Goal: Transaction & Acquisition: Purchase product/service

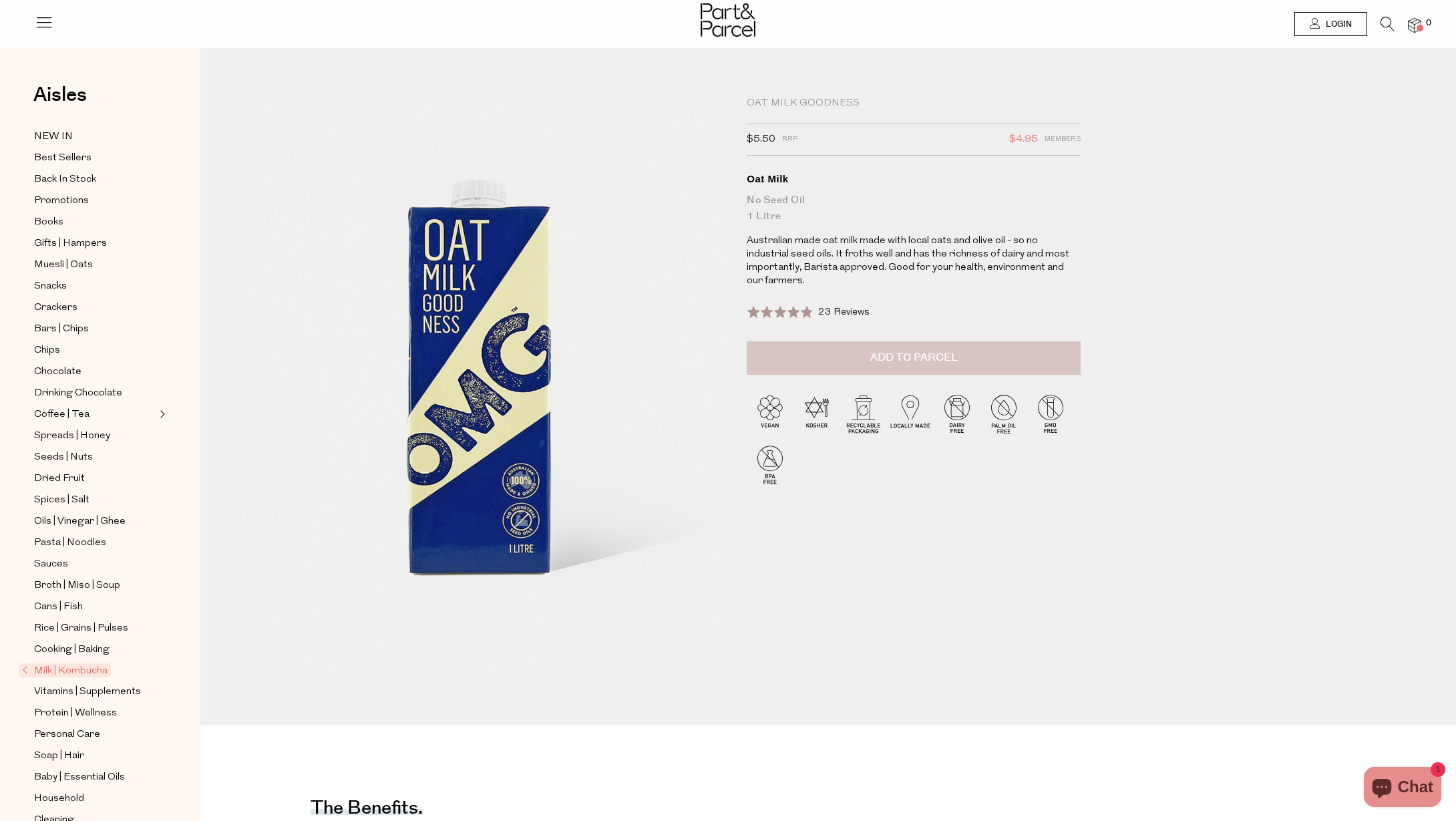
click at [909, 350] on span "Add to Parcel" at bounding box center [913, 357] width 87 height 15
click at [49, 667] on span "Milk | Kombucha" at bounding box center [65, 671] width 92 height 14
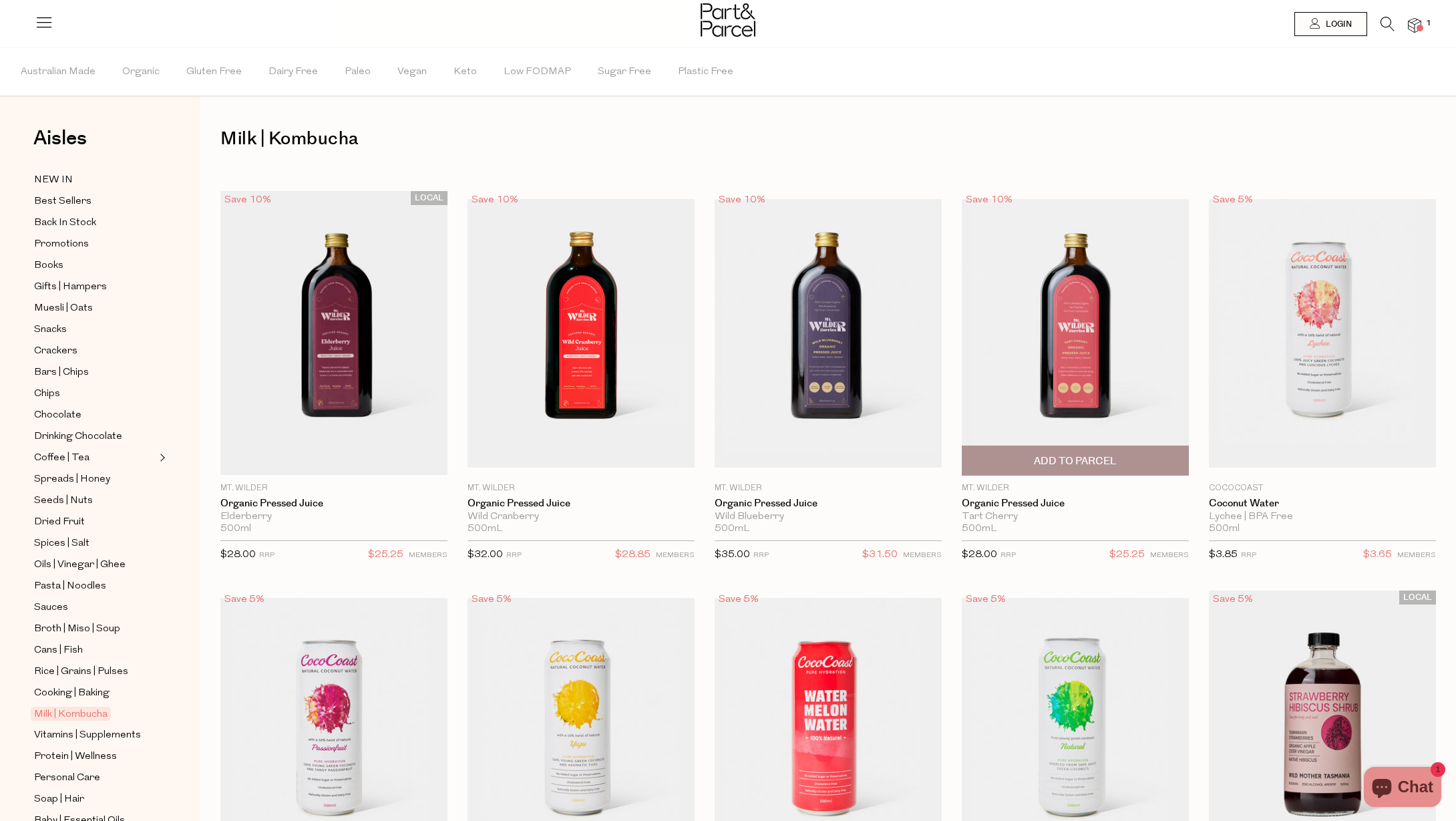
click at [1074, 458] on span "Add To Parcel" at bounding box center [1075, 462] width 83 height 14
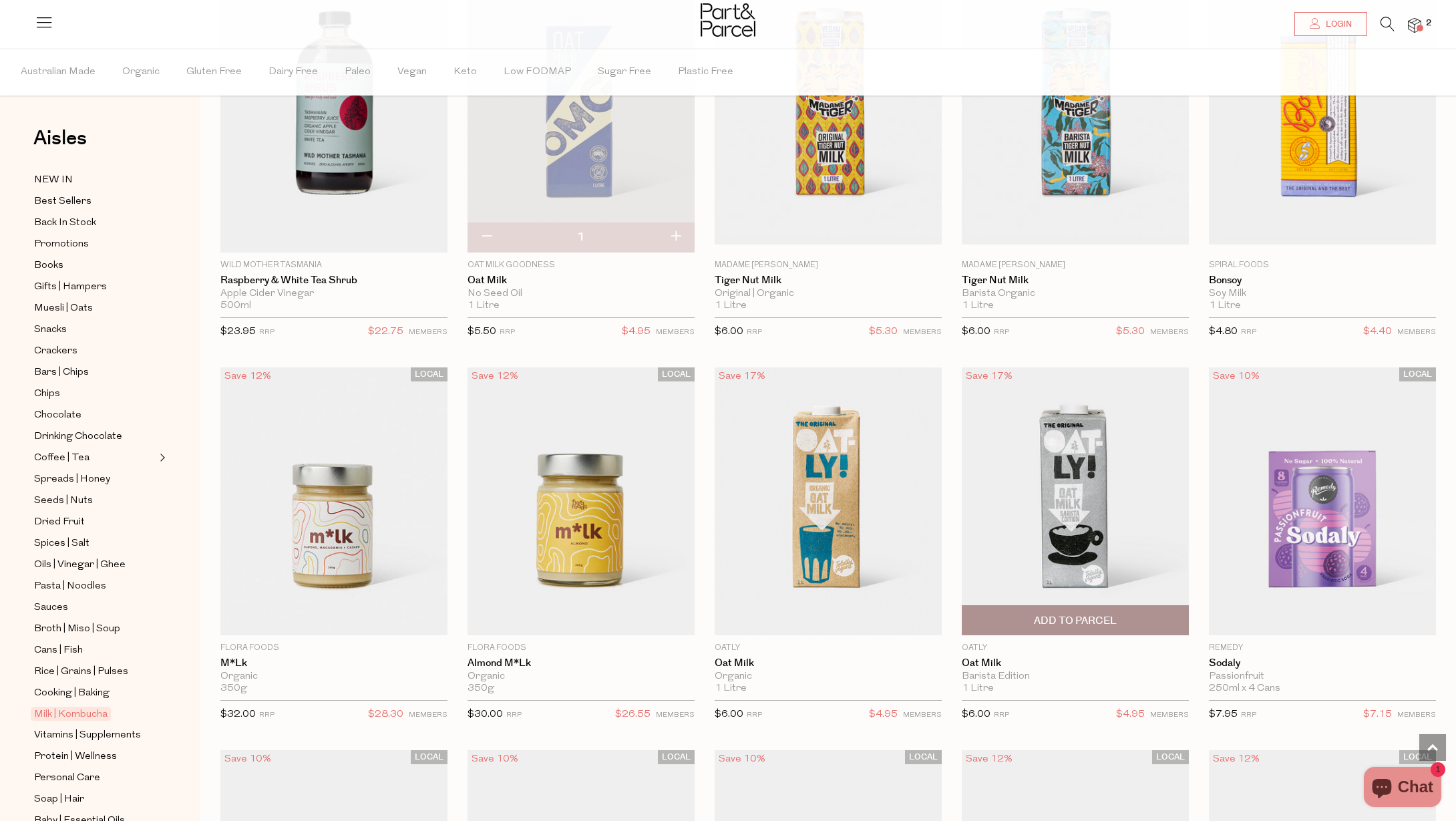
scroll to position [1023, 0]
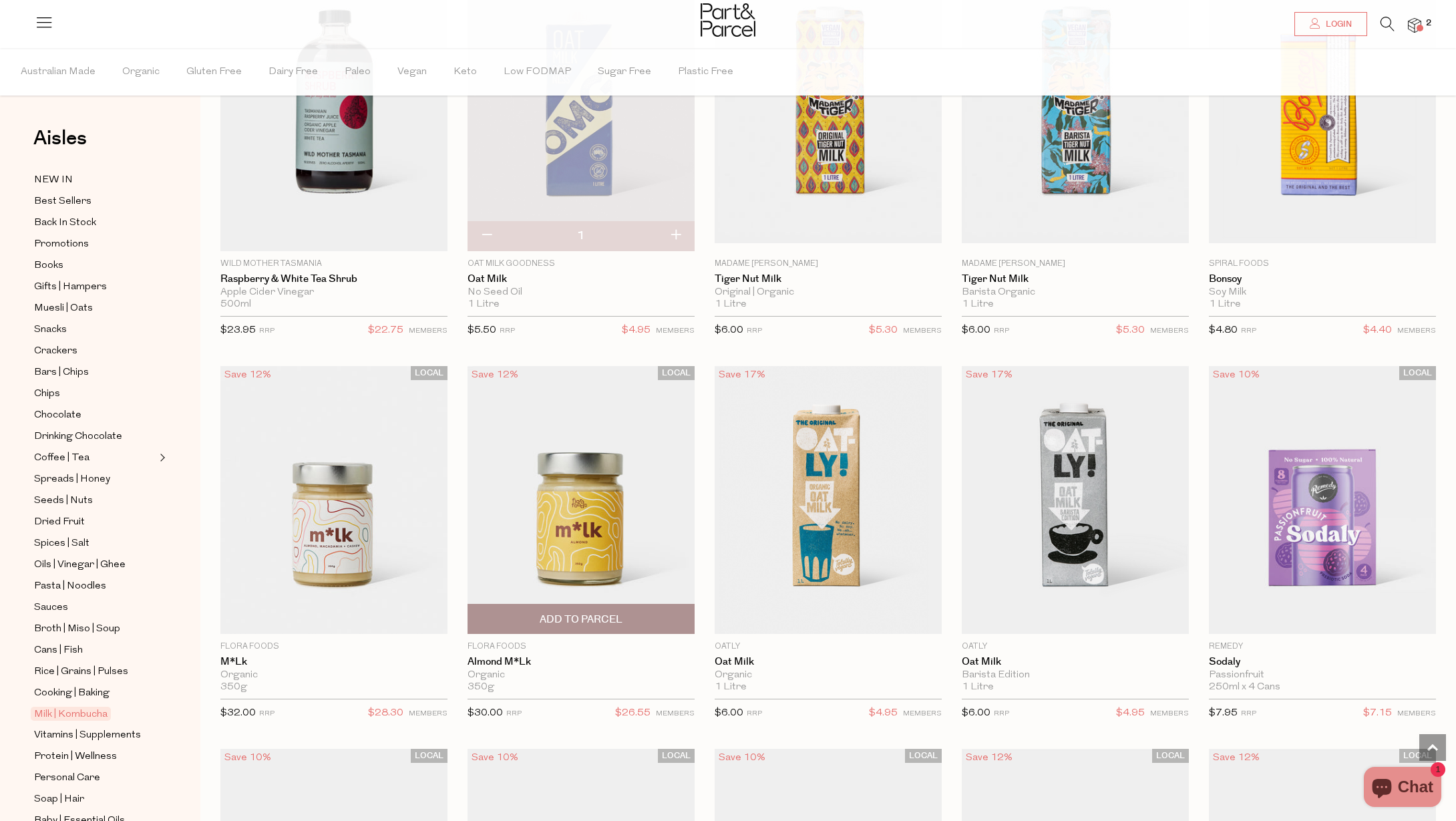
click at [586, 501] on img at bounding box center [581, 501] width 227 height 268
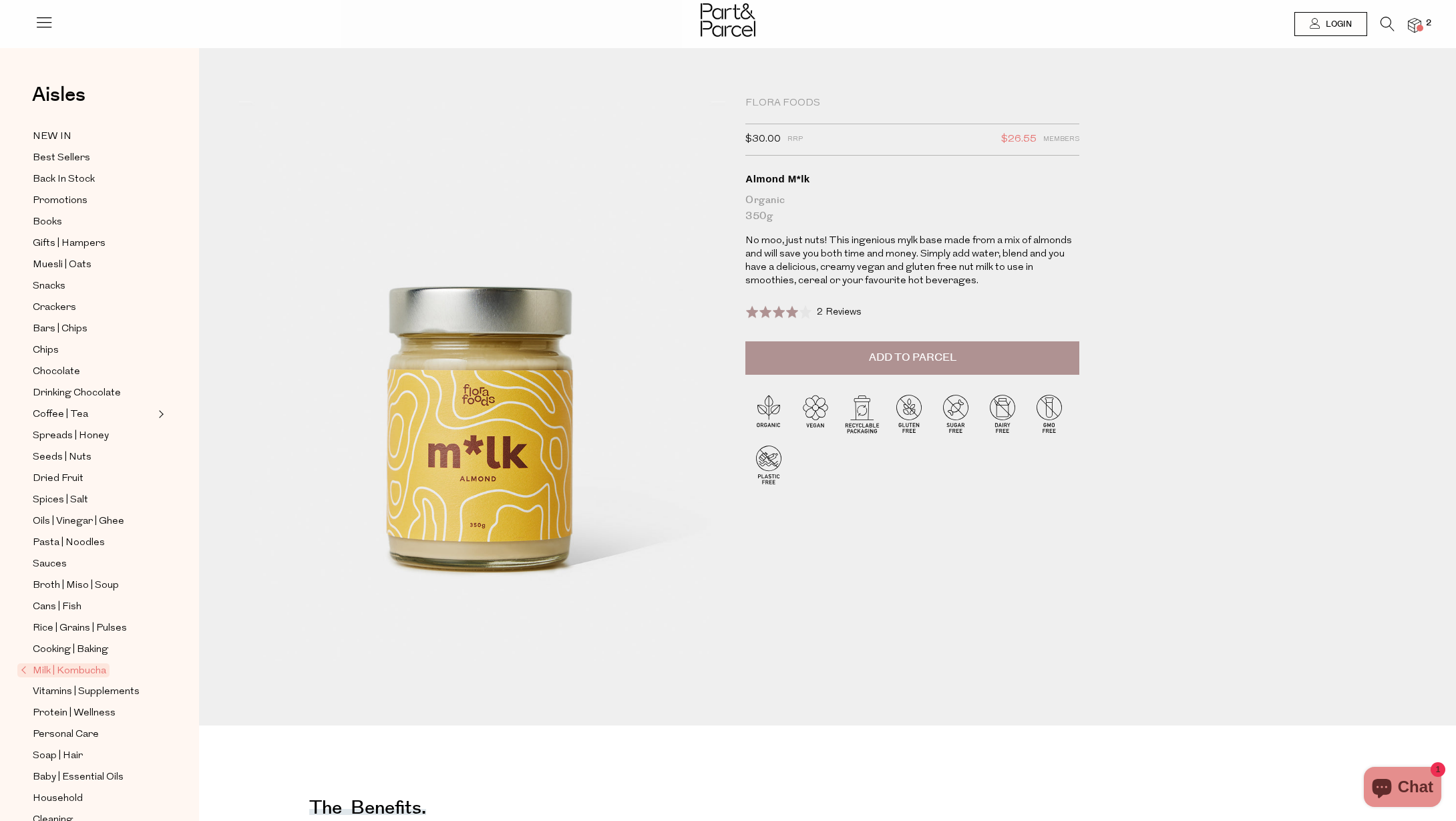
scroll to position [0, 1]
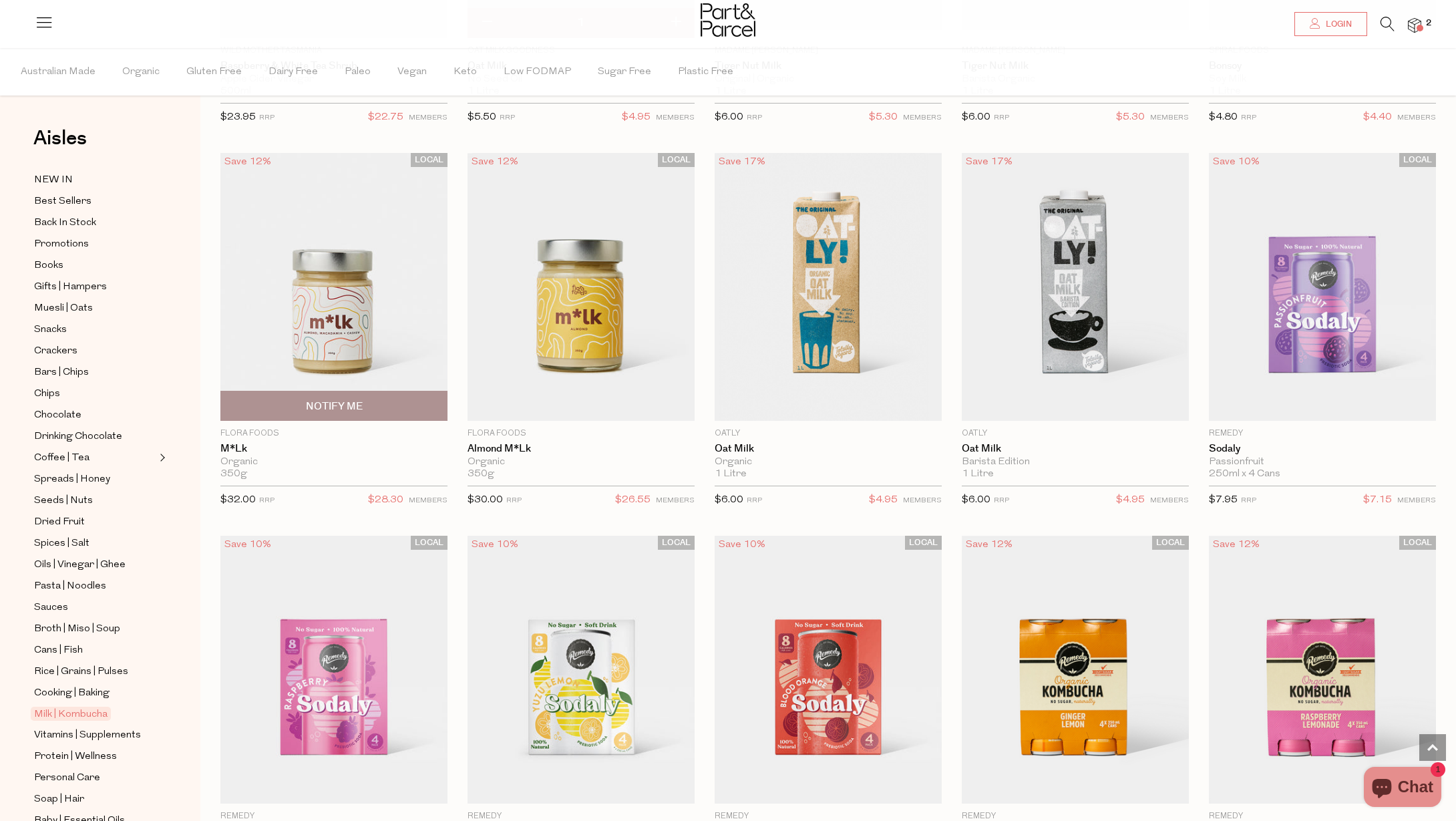
scroll to position [1253, 0]
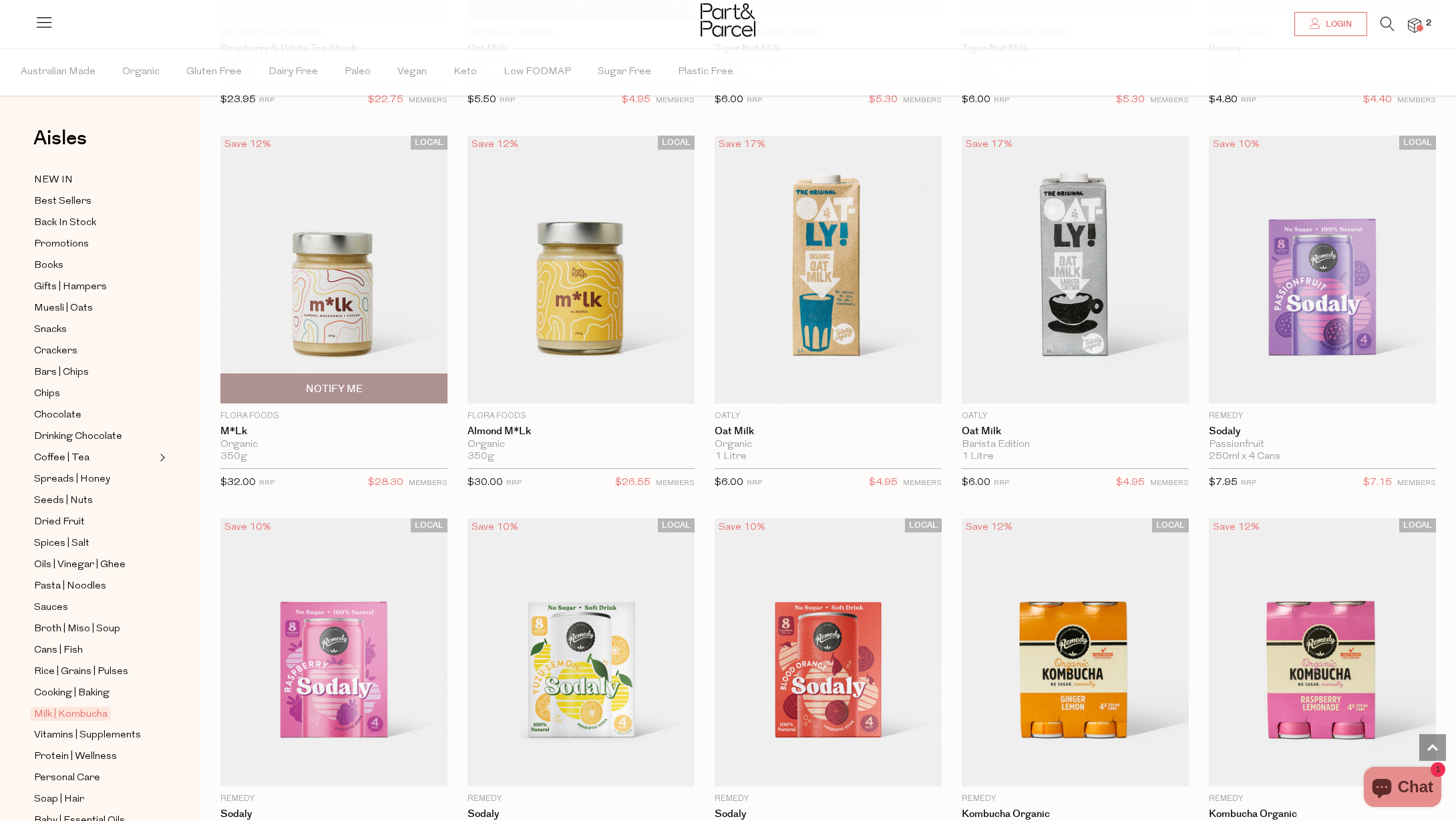
click at [341, 354] on img at bounding box center [334, 270] width 227 height 268
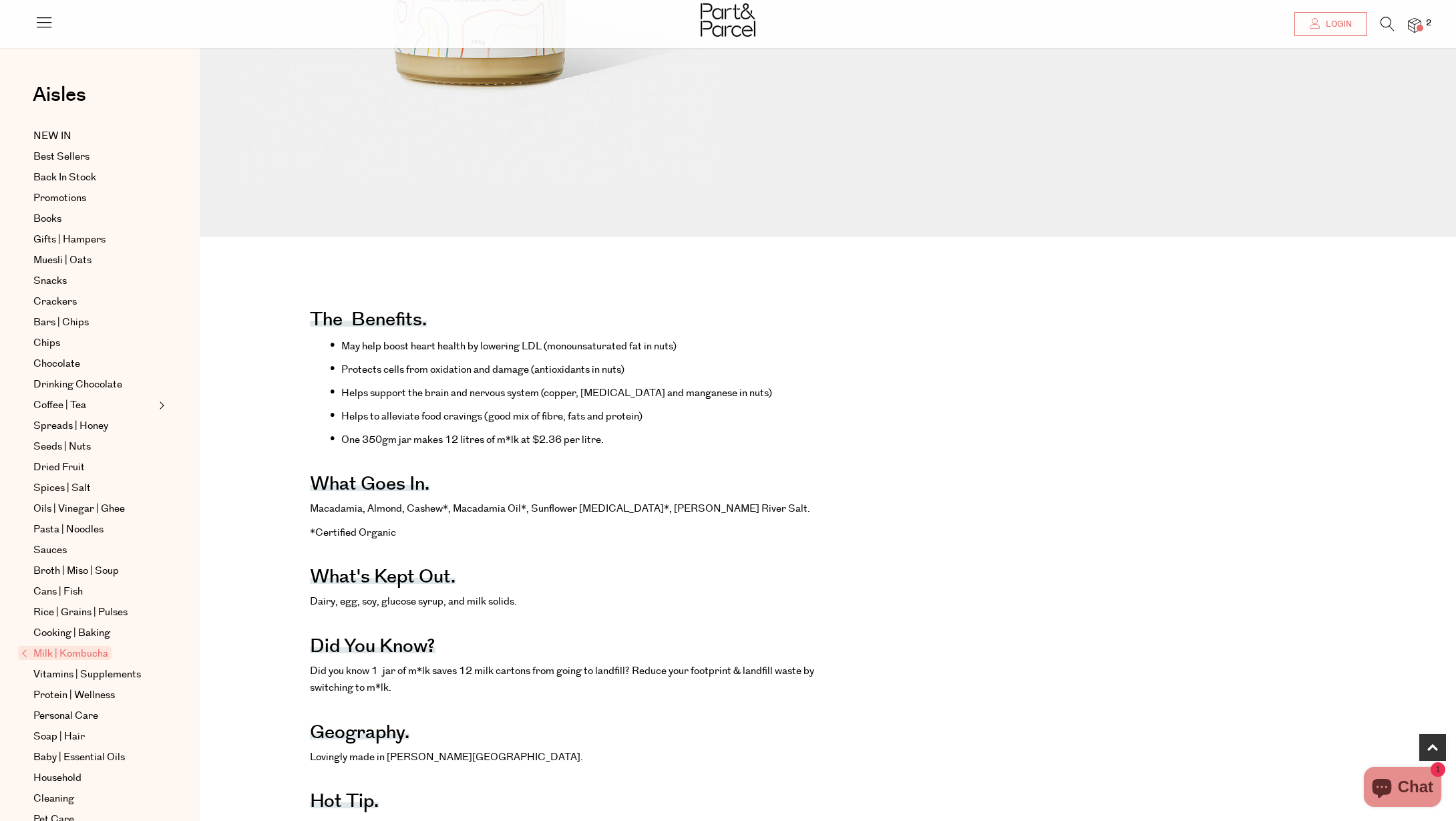
scroll to position [491, 1]
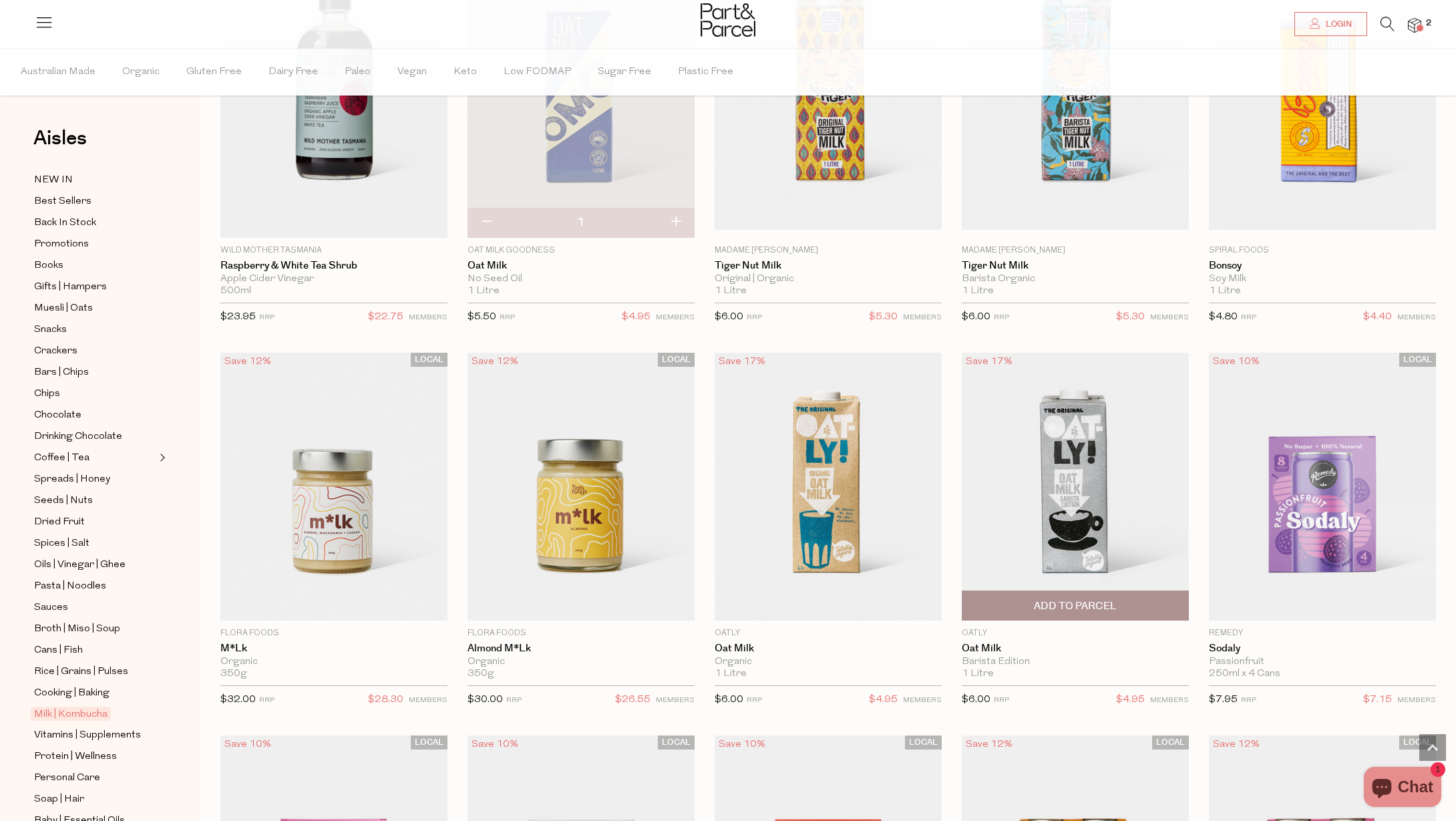
scroll to position [1033, 0]
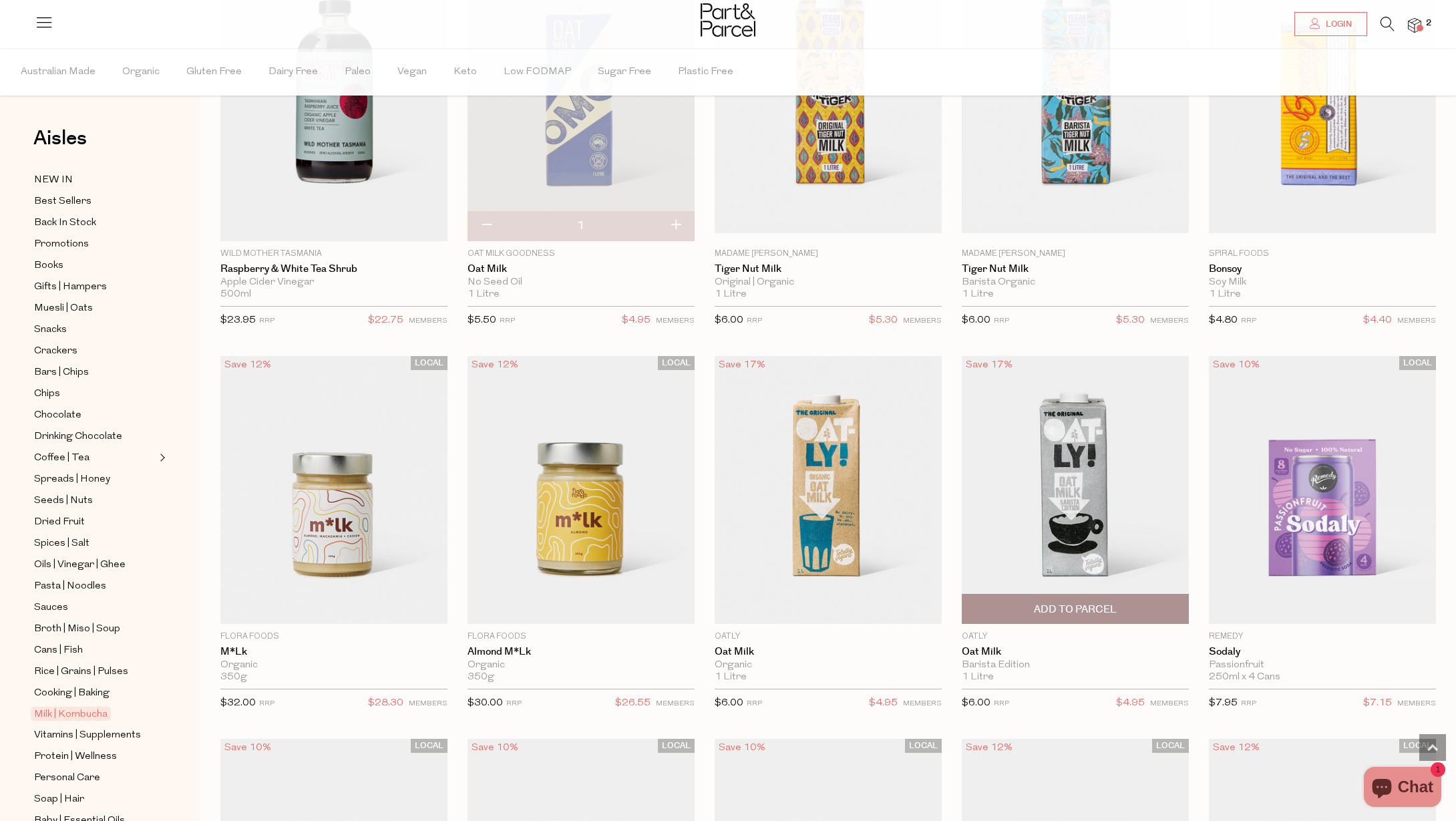
click at [1041, 466] on img at bounding box center [1075, 491] width 227 height 268
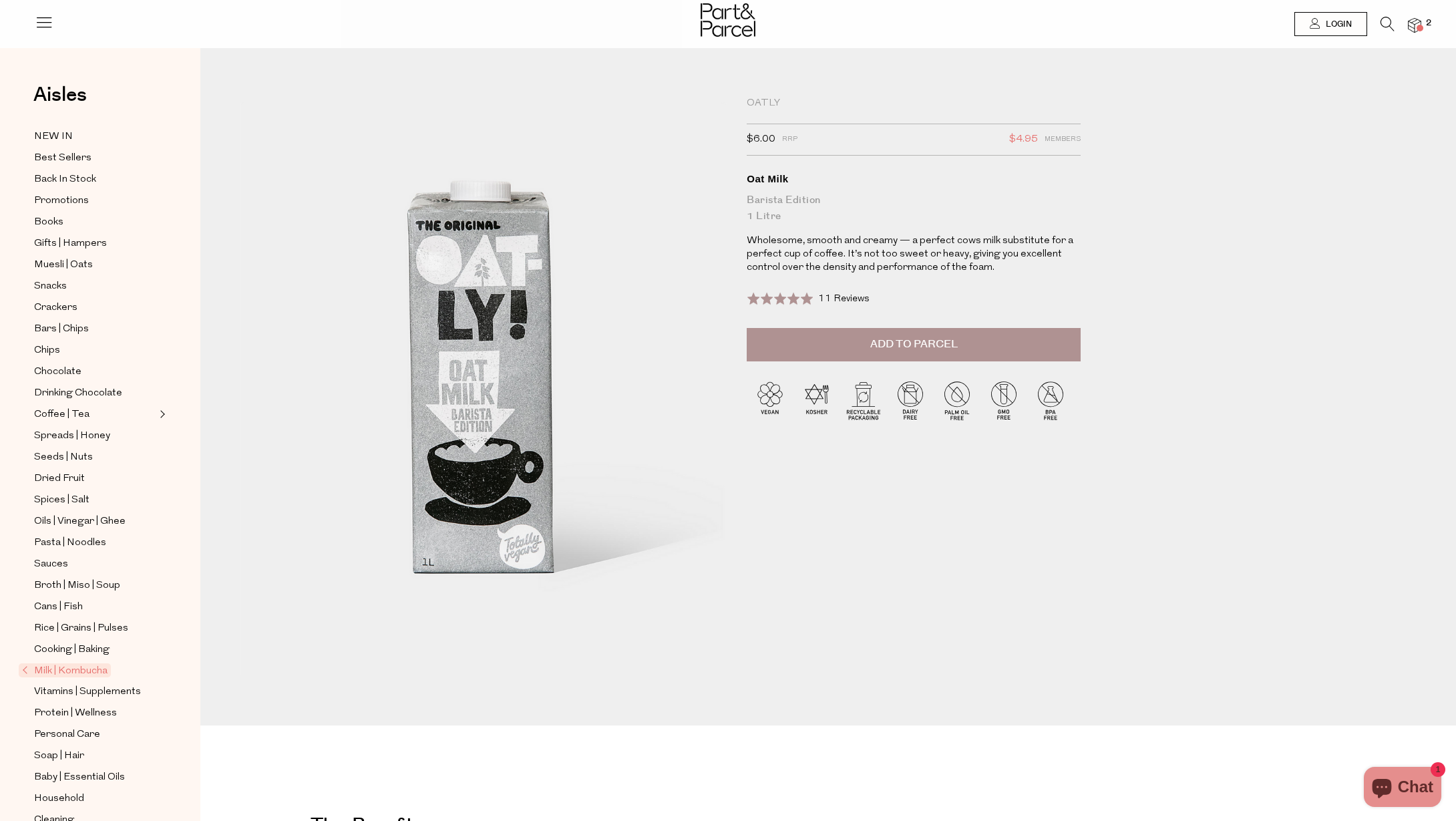
click at [1417, 23] on img at bounding box center [1415, 25] width 13 height 15
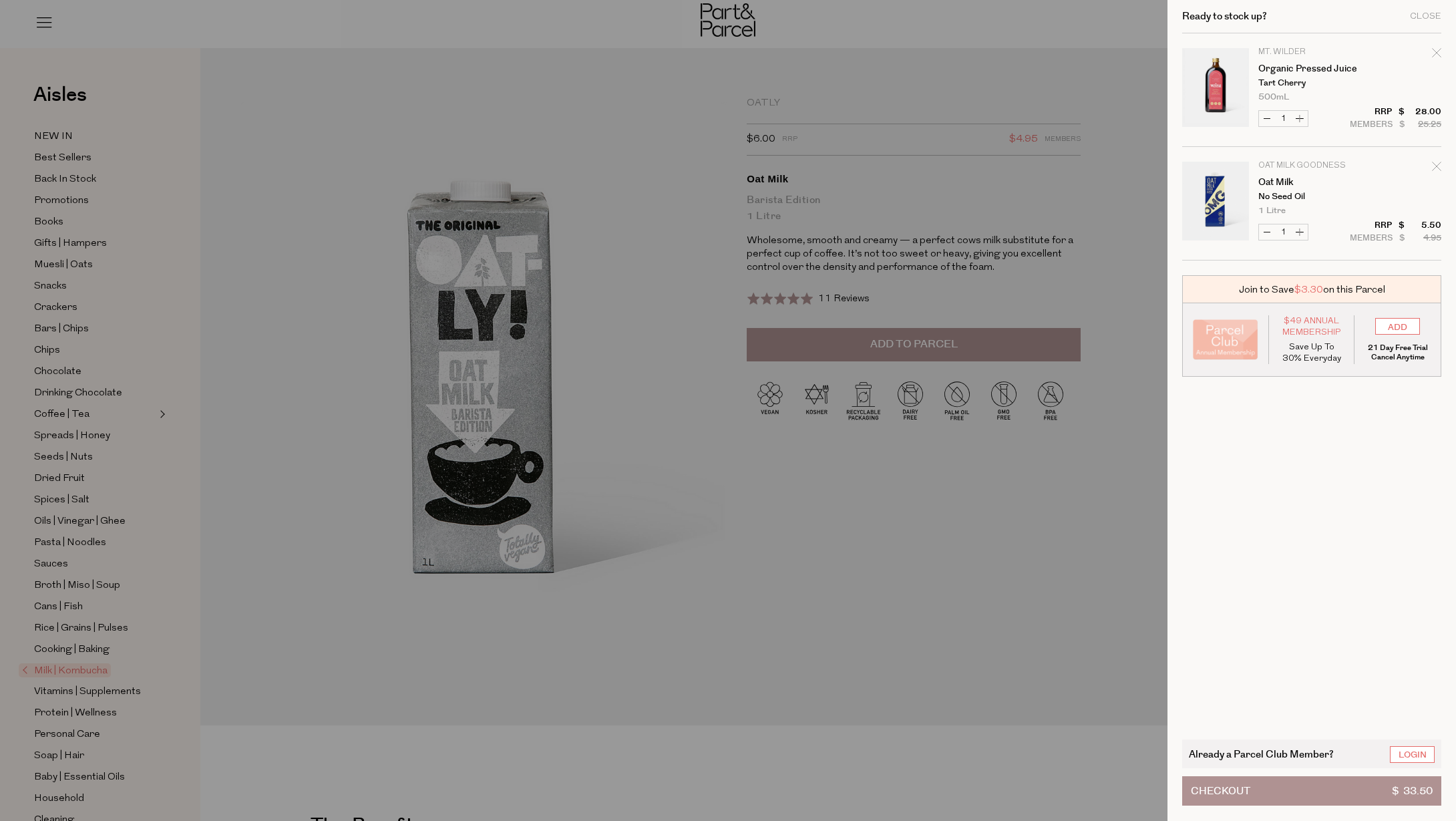
click at [916, 583] on div at bounding box center [728, 410] width 1456 height 821
